Goal: Task Accomplishment & Management: Use online tool/utility

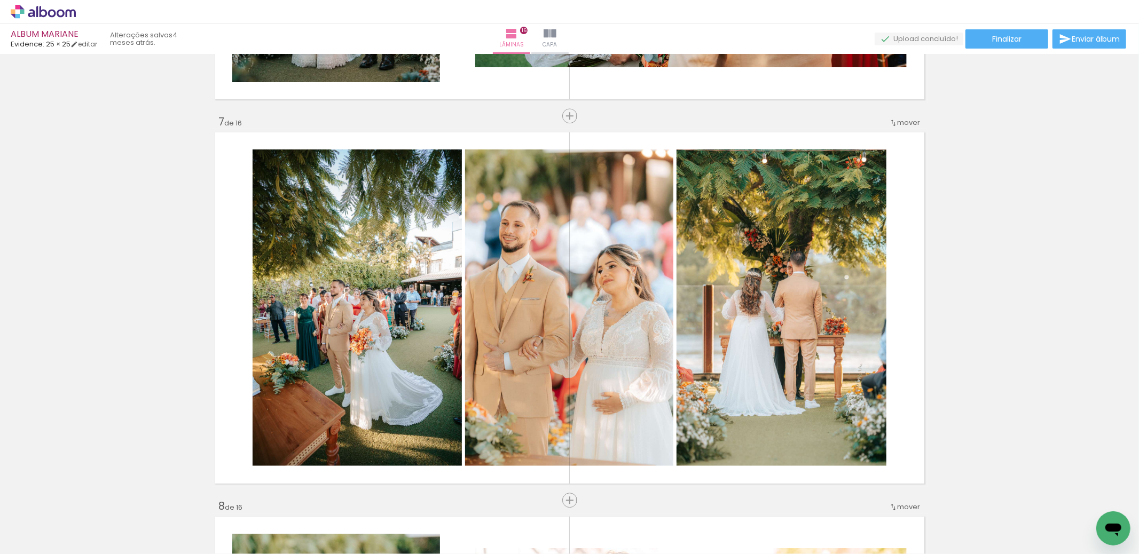
scroll to position [2258, 0]
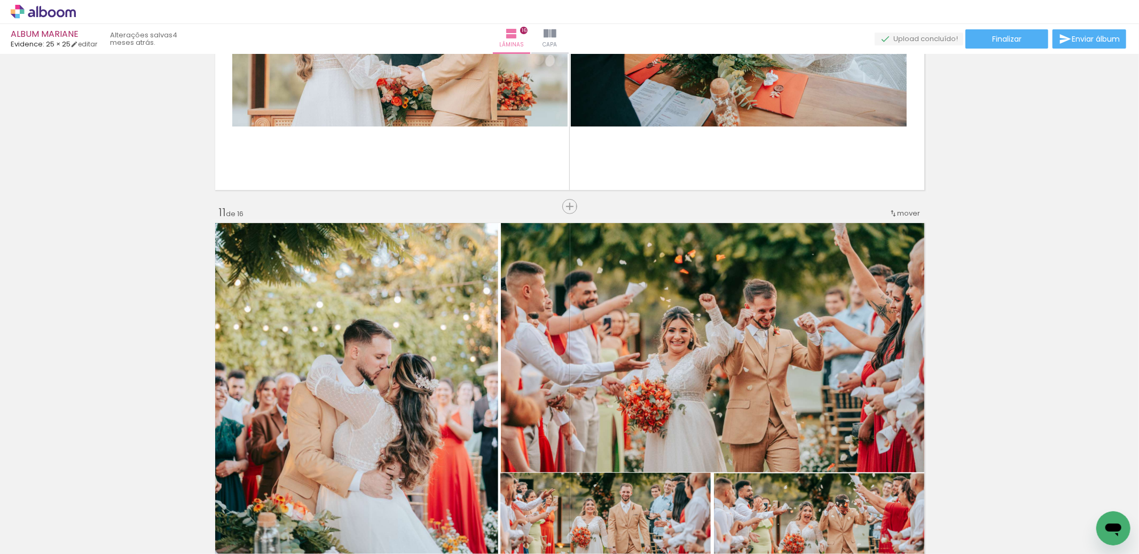
scroll to position [3601, 0]
